Goal: Task Accomplishment & Management: Use online tool/utility

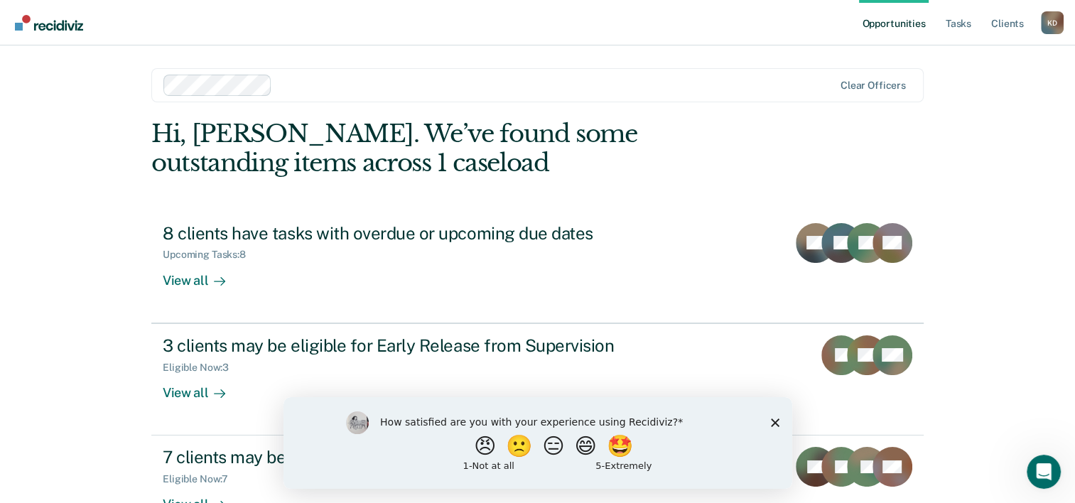
click at [771, 422] on icon "Close survey" at bounding box center [774, 422] width 9 height 9
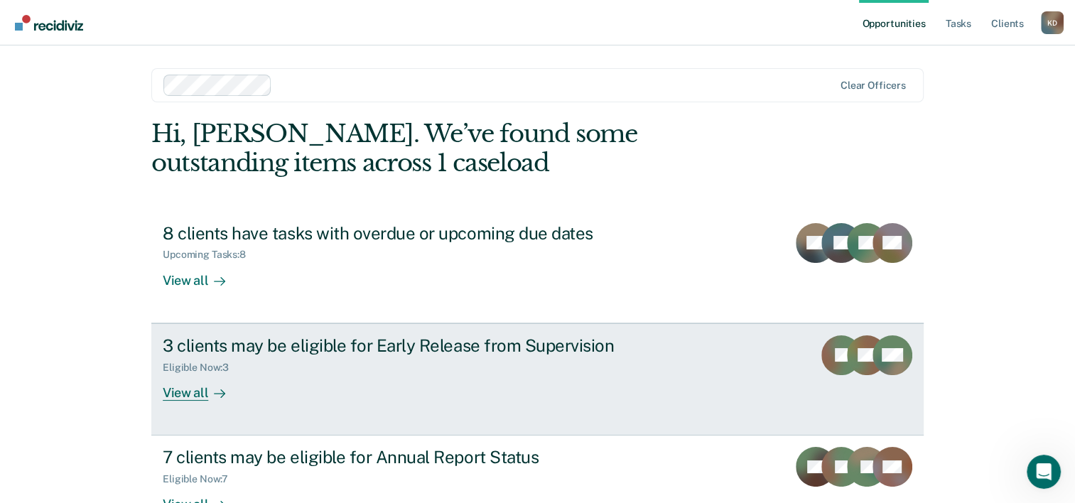
click at [330, 379] on div "3 clients may be eligible for Early Release from Supervision Eligible Now : 3 V…" at bounding box center [429, 367] width 533 height 65
